Goal: Browse casually: Explore the website without a specific task or goal

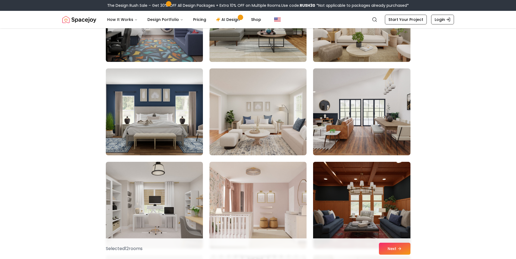
scroll to position [1904, 0]
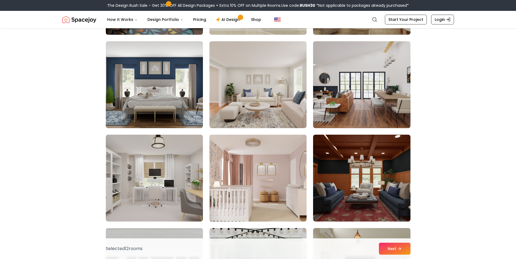
click at [237, 161] on img at bounding box center [258, 178] width 102 height 91
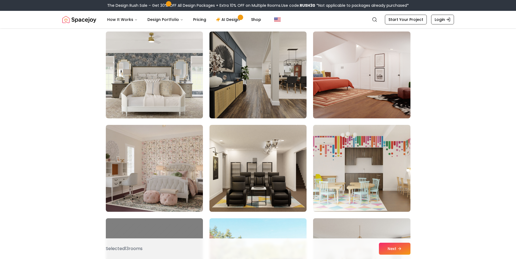
scroll to position [2529, 0]
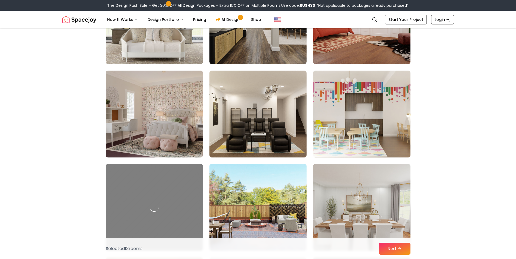
click at [266, 187] on img at bounding box center [258, 207] width 102 height 91
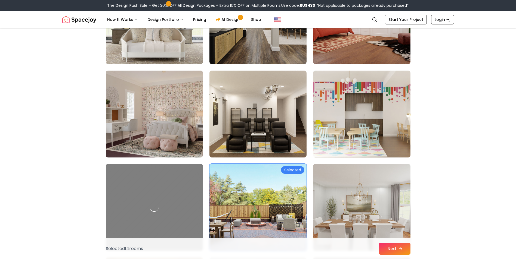
click at [385, 254] on button "Next" at bounding box center [395, 249] width 32 height 12
